Goal: Navigation & Orientation: Find specific page/section

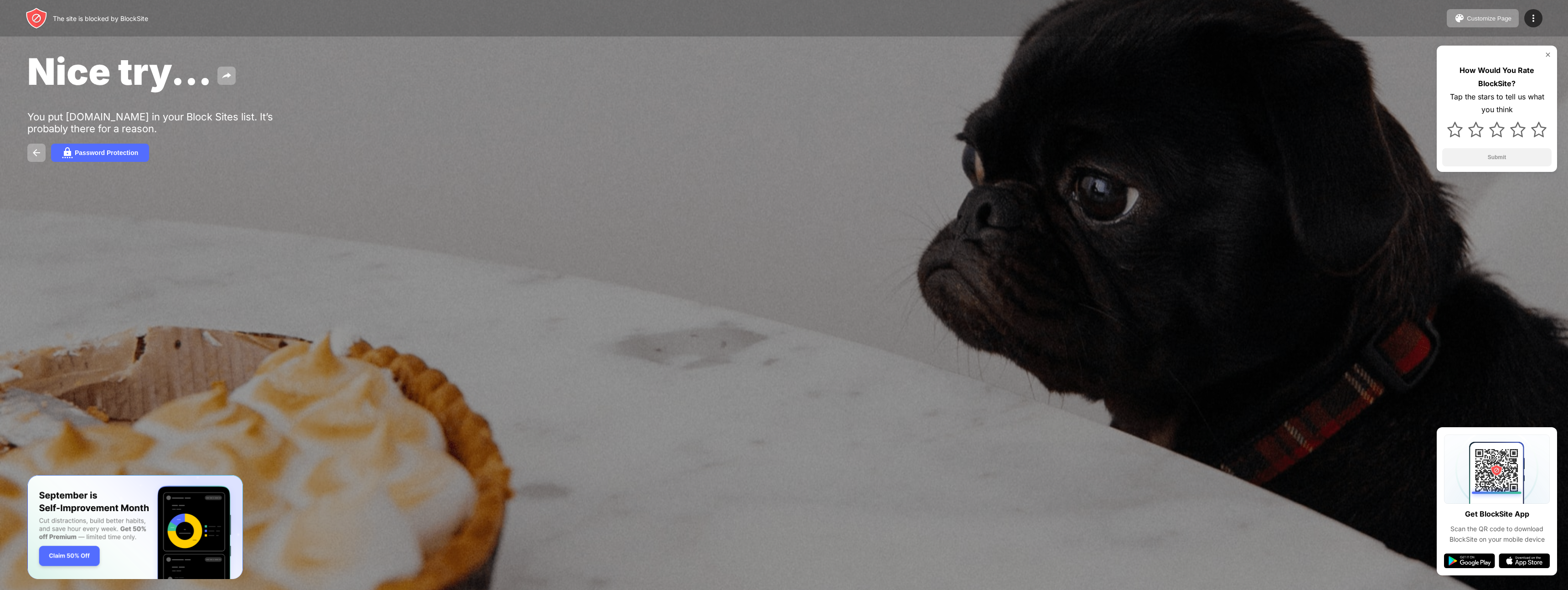
click at [945, 360] on div at bounding box center [784, 295] width 1568 height 590
